Goal: Obtain resource: Obtain resource

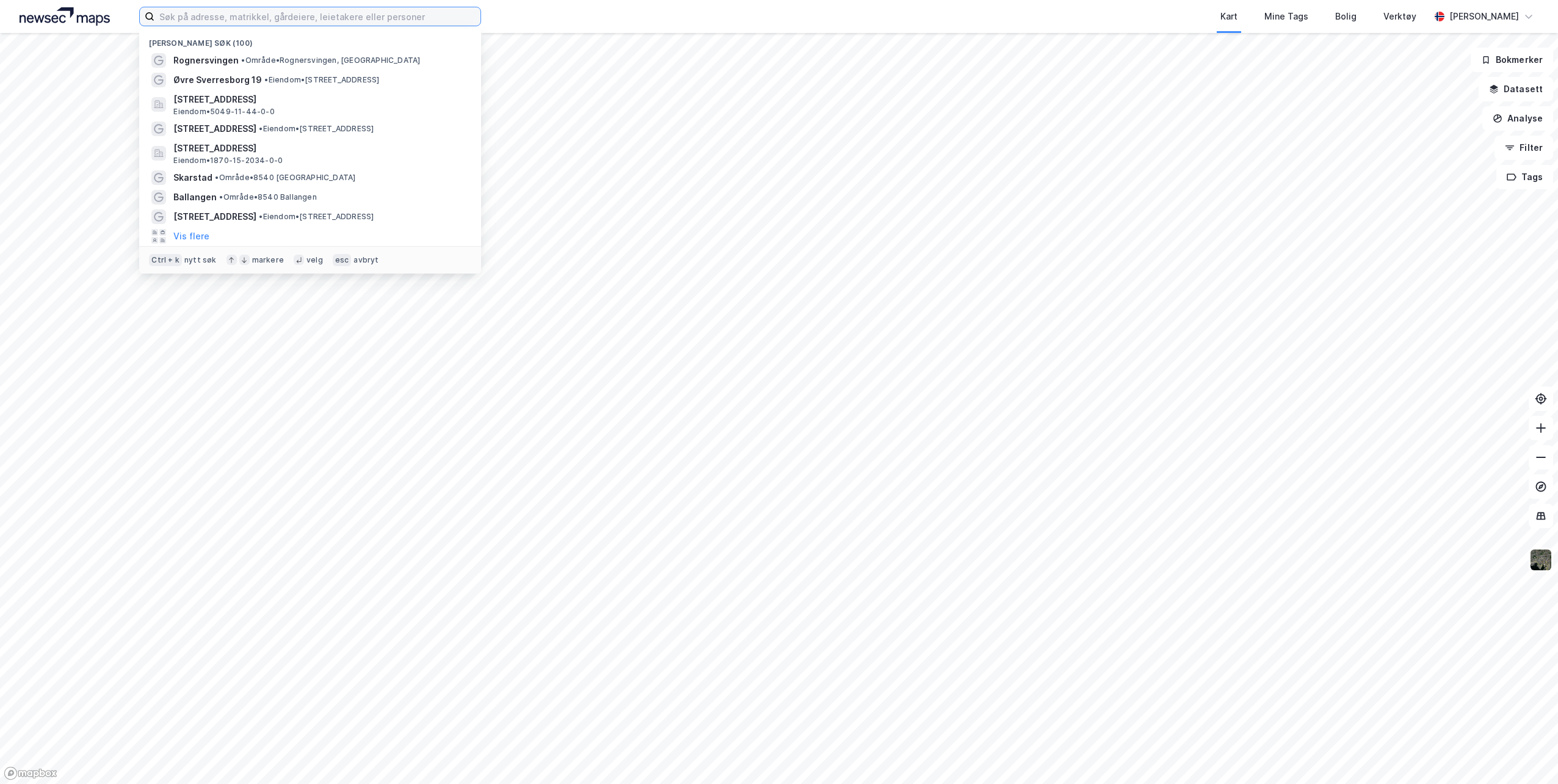
click at [398, 23] on input at bounding box center [318, 16] width 326 height 18
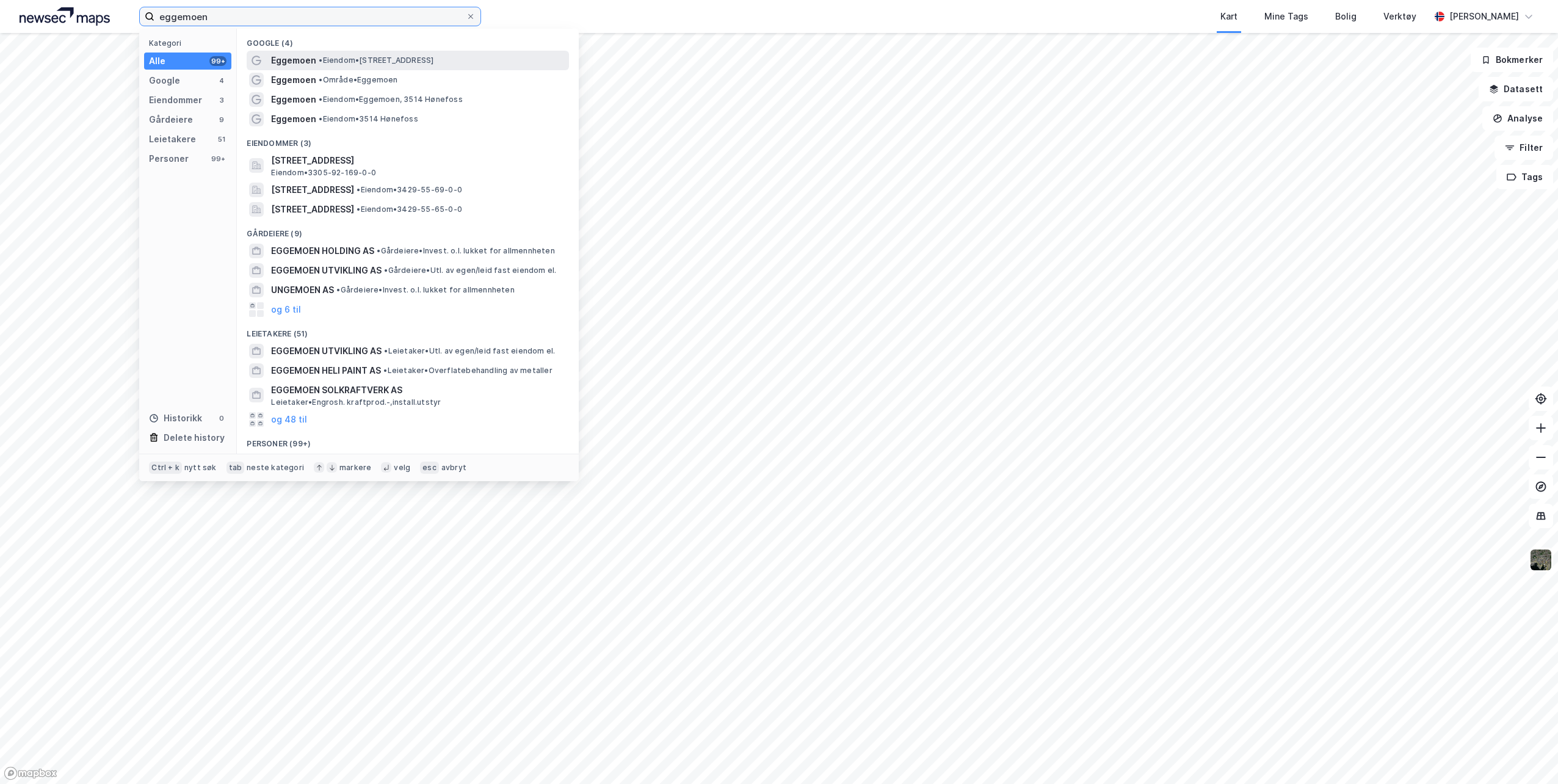
type input "eggemoen"
click at [419, 62] on span "• Eiendom • [STREET_ADDRESS]" at bounding box center [376, 60] width 115 height 10
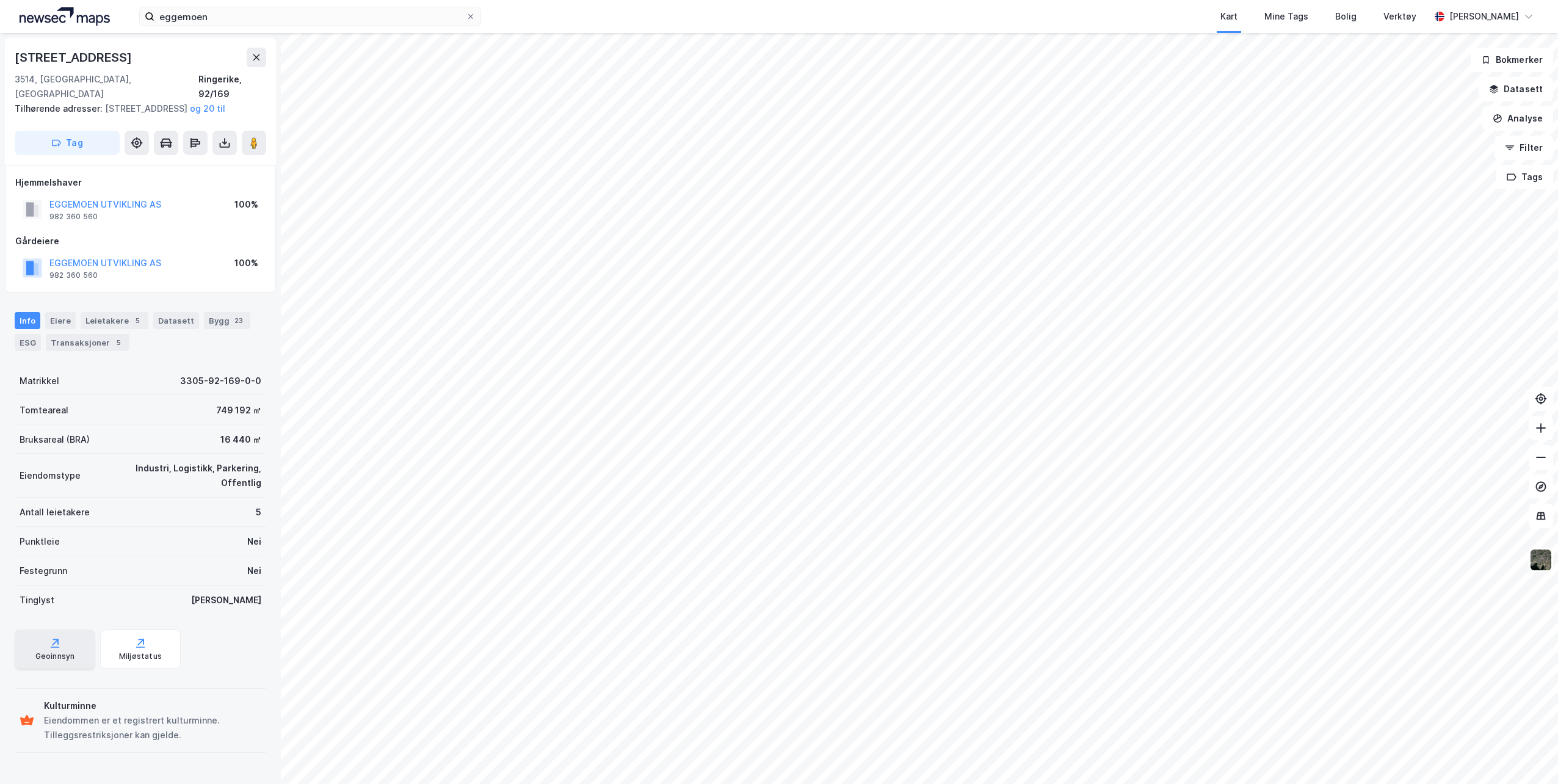
click at [55, 637] on icon at bounding box center [55, 643] width 12 height 12
click at [136, 637] on icon at bounding box center [140, 643] width 12 height 12
click at [216, 143] on button at bounding box center [225, 143] width 25 height 25
click at [190, 182] on div "Last ned matrikkelrapport" at bounding box center [179, 187] width 101 height 10
